Goal: Submit feedback/report problem

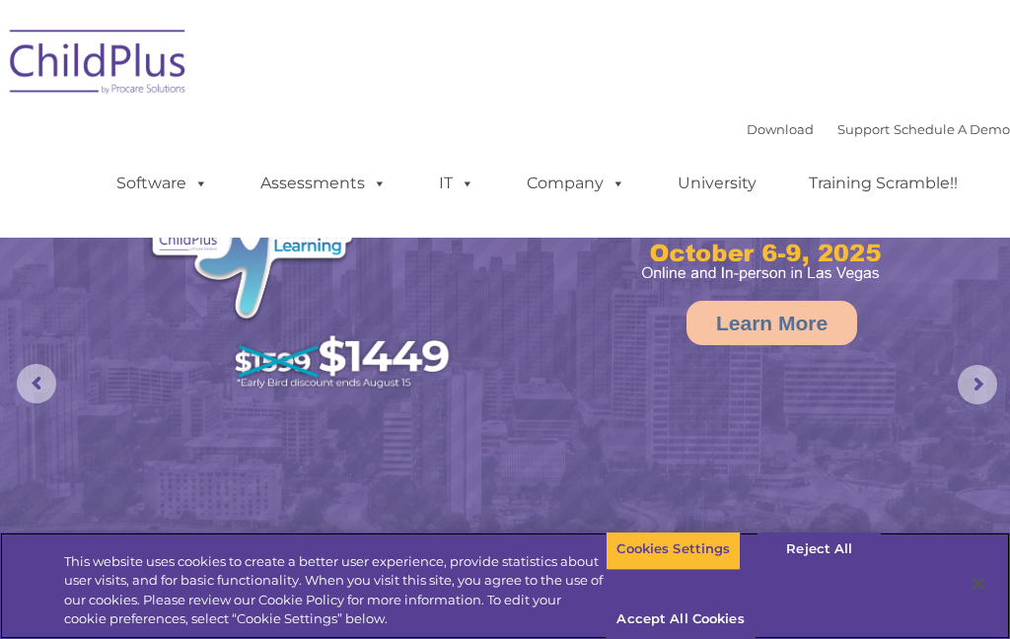
select select "MEDIUM"
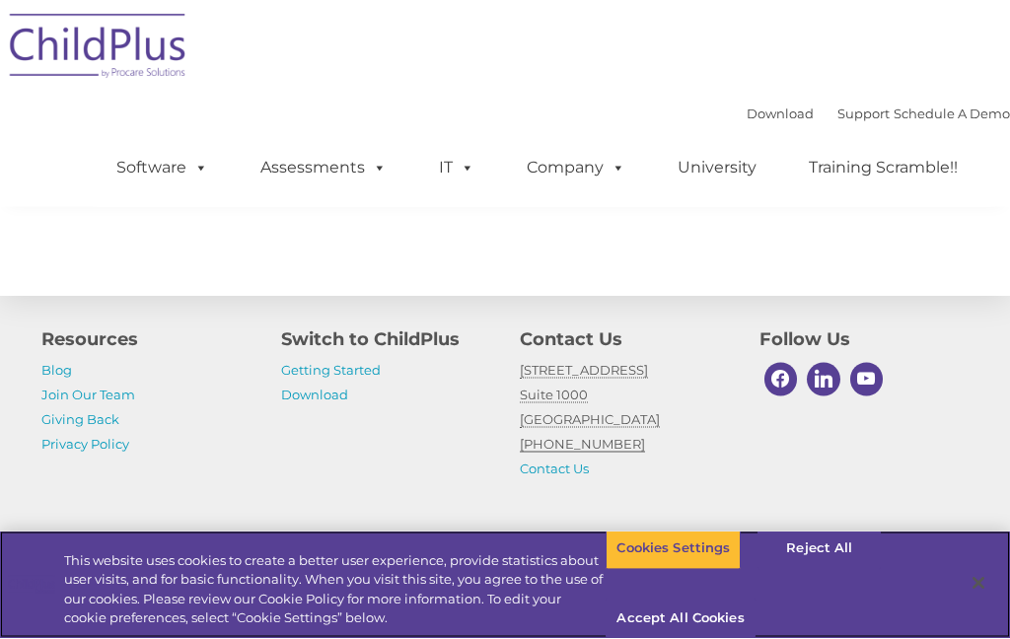
scroll to position [2419, 0]
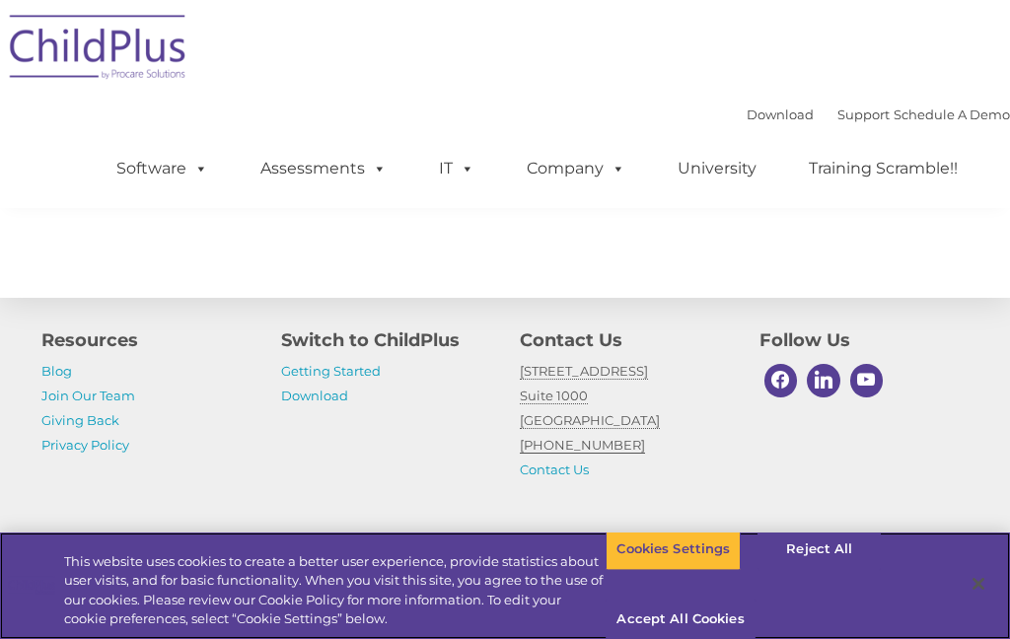
click at [692, 638] on div "Cookies Settings Reject All Accept All Cookies" at bounding box center [757, 585] width 303 height 139
click at [715, 570] on button "Cookies Settings" at bounding box center [673, 549] width 135 height 41
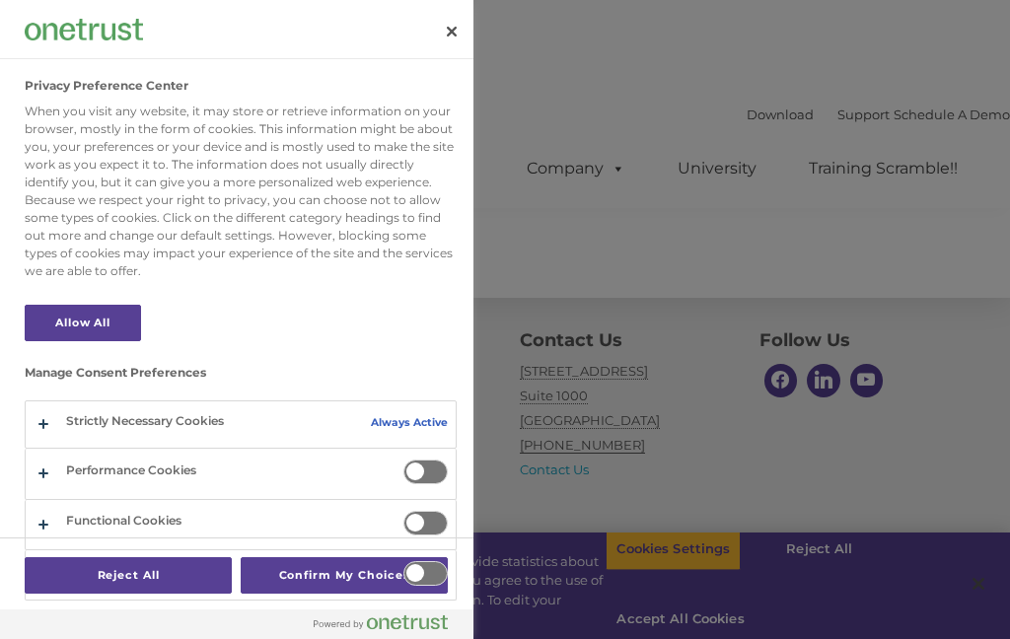
click at [166, 594] on button "Reject All" at bounding box center [128, 576] width 207 height 37
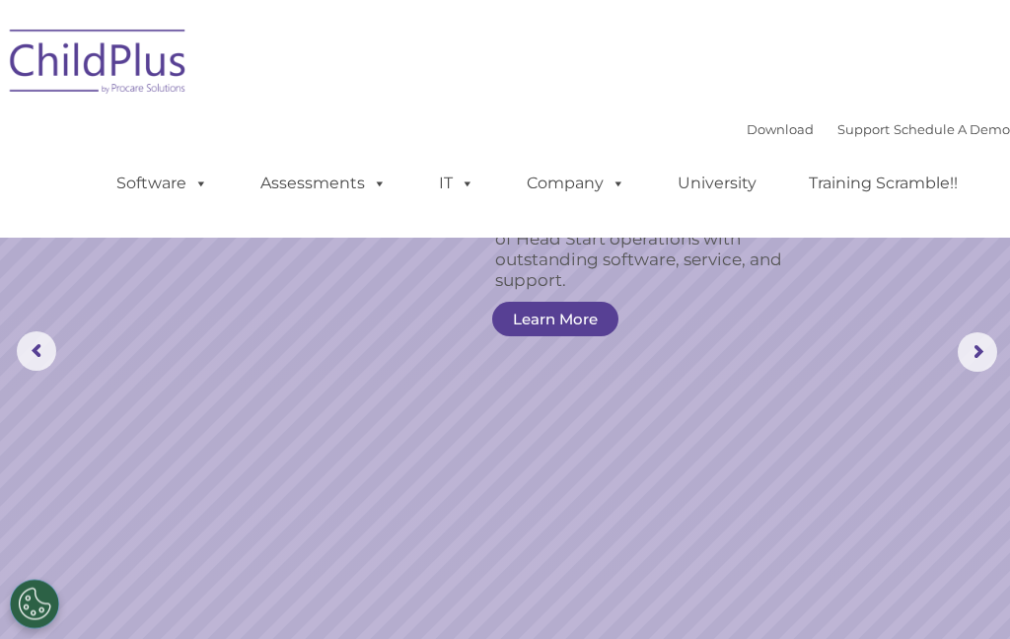
scroll to position [0, 0]
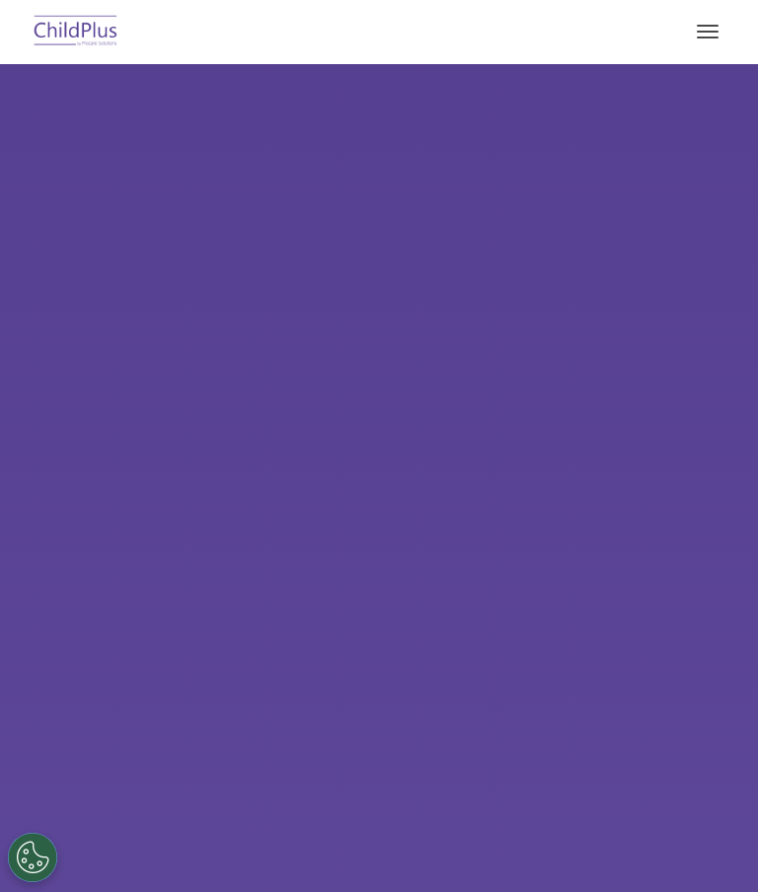
select select "MEDIUM"
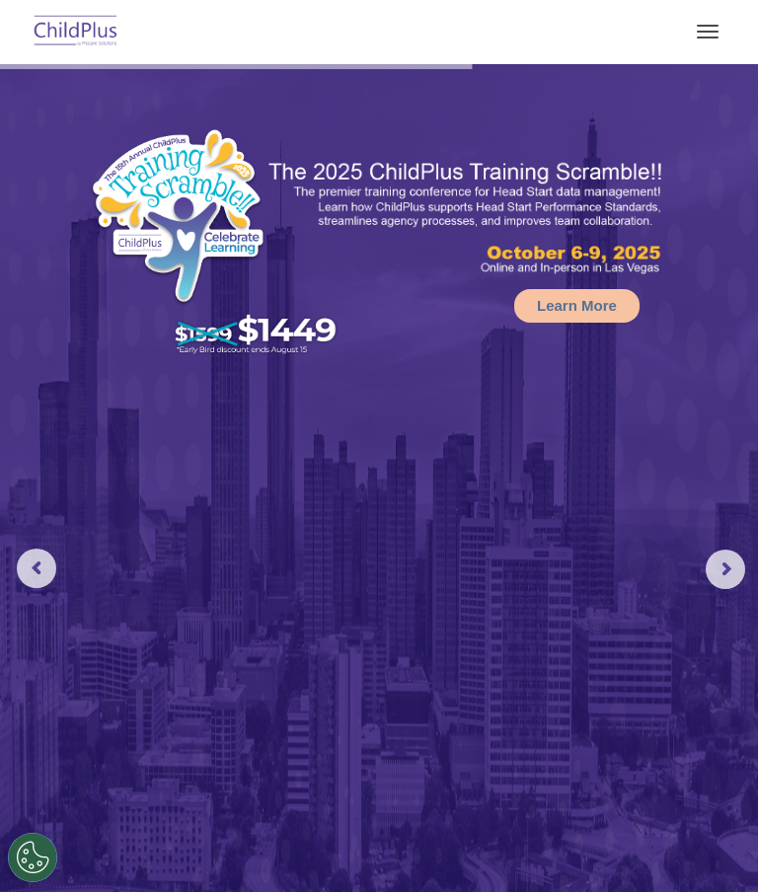
select select "MEDIUM"
